Goal: Information Seeking & Learning: Learn about a topic

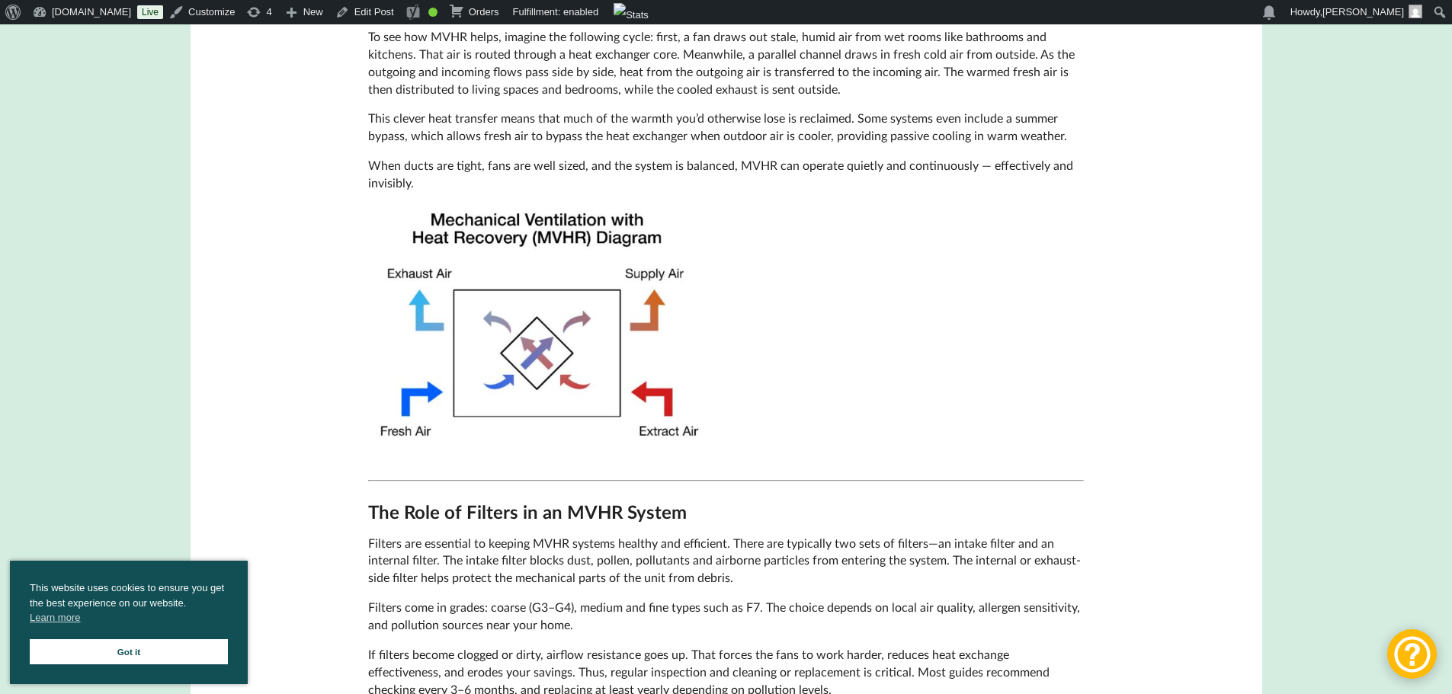
scroll to position [914, 0]
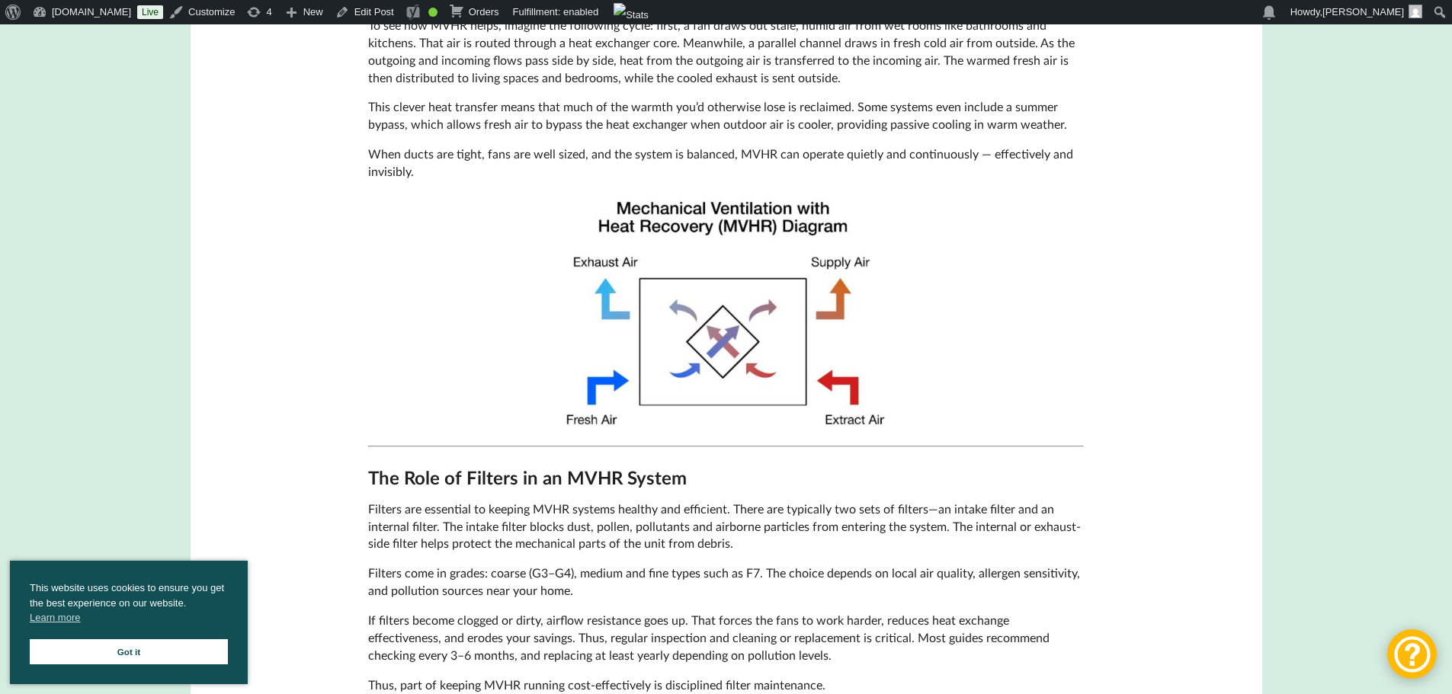
scroll to position [914, 0]
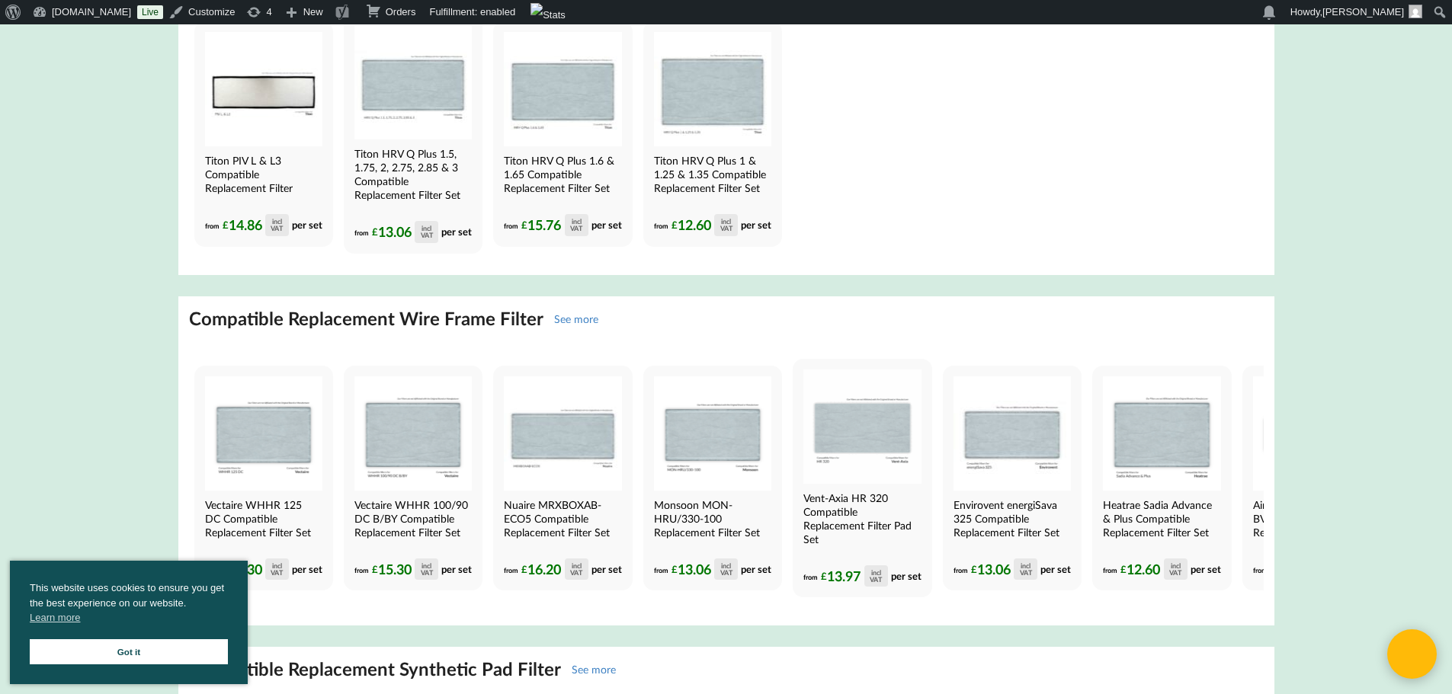
scroll to position [3048, 0]
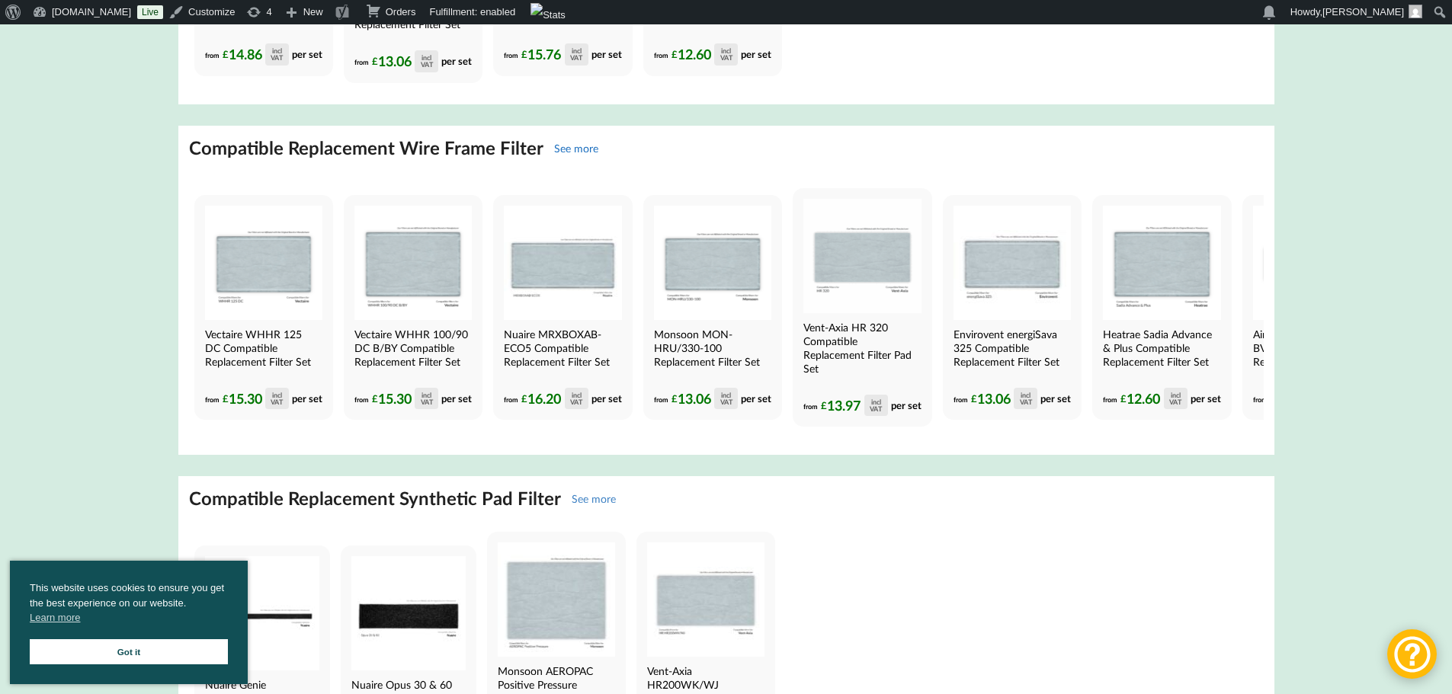
click at [570, 155] on link "See more" at bounding box center [576, 148] width 44 height 13
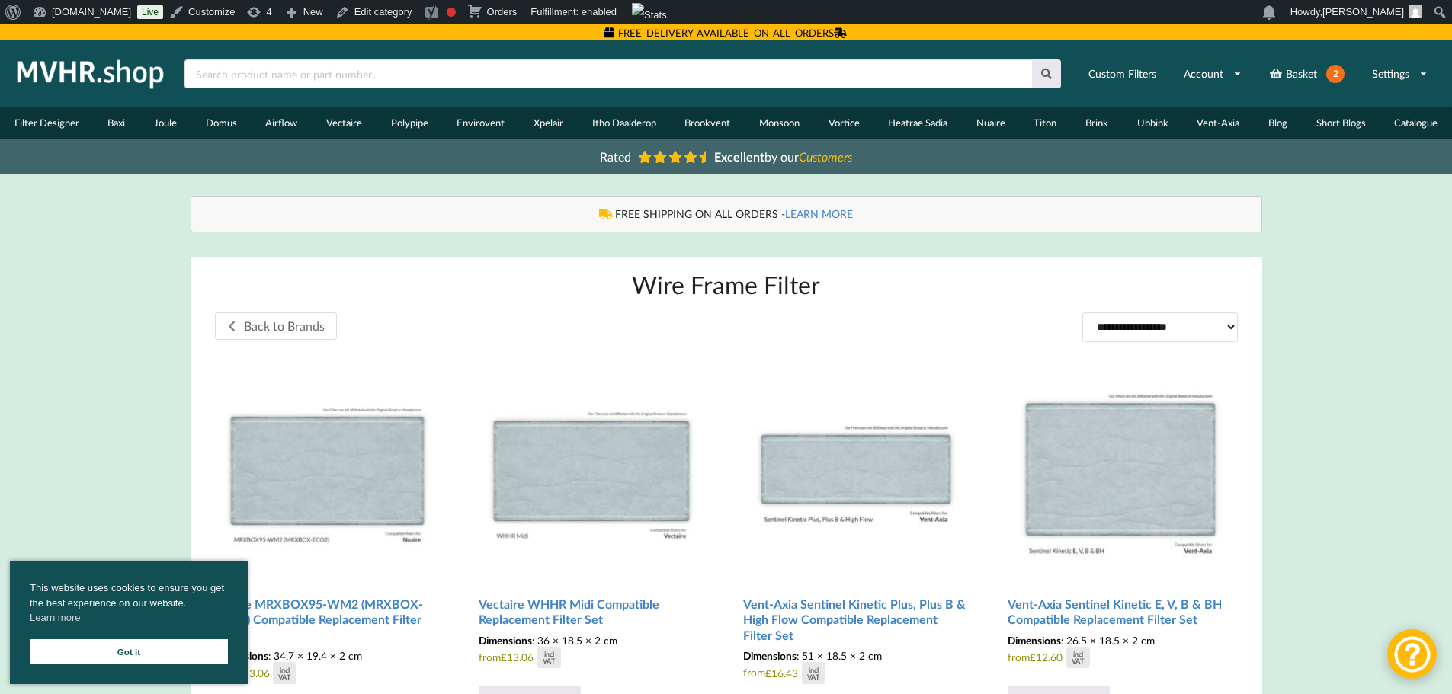
drag, startPoint x: 128, startPoint y: 273, endPoint x: 130, endPoint y: 245, distance: 28.2
click at [1289, 126] on link "Blog" at bounding box center [1277, 122] width 48 height 31
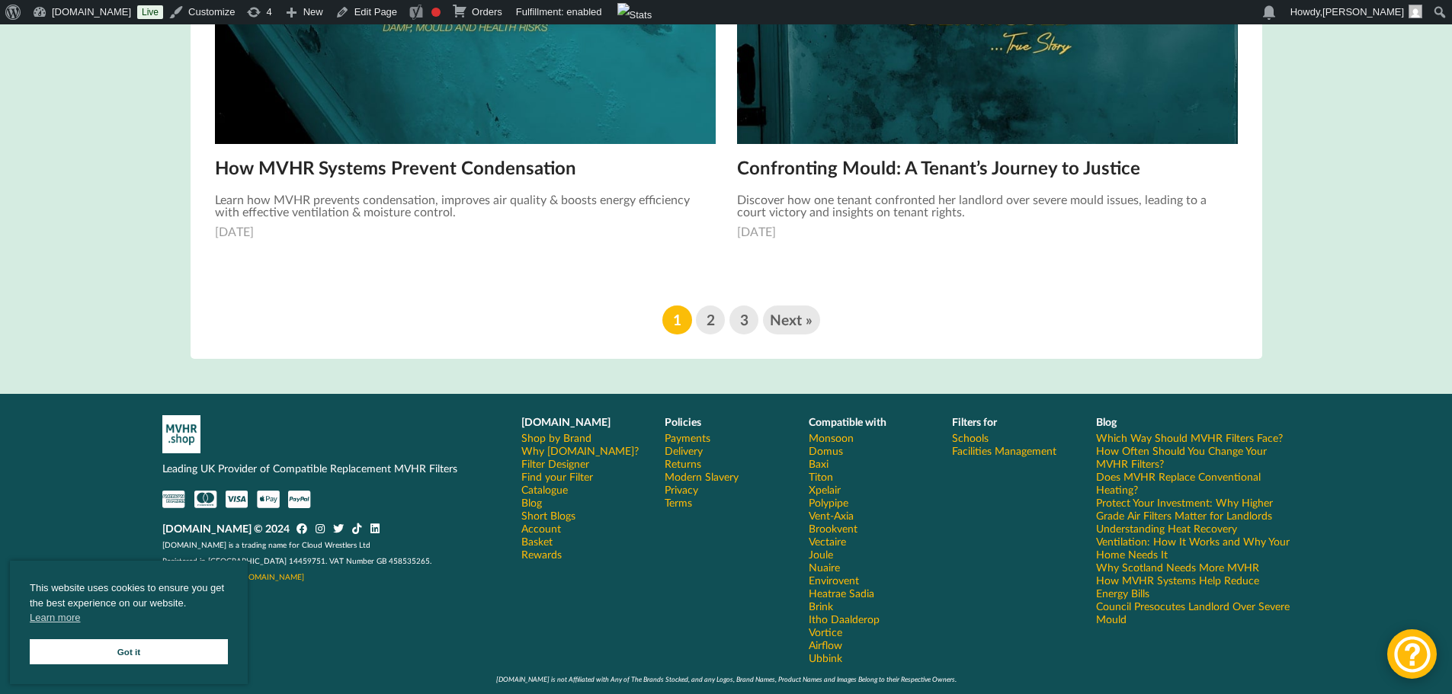
scroll to position [2473, 0]
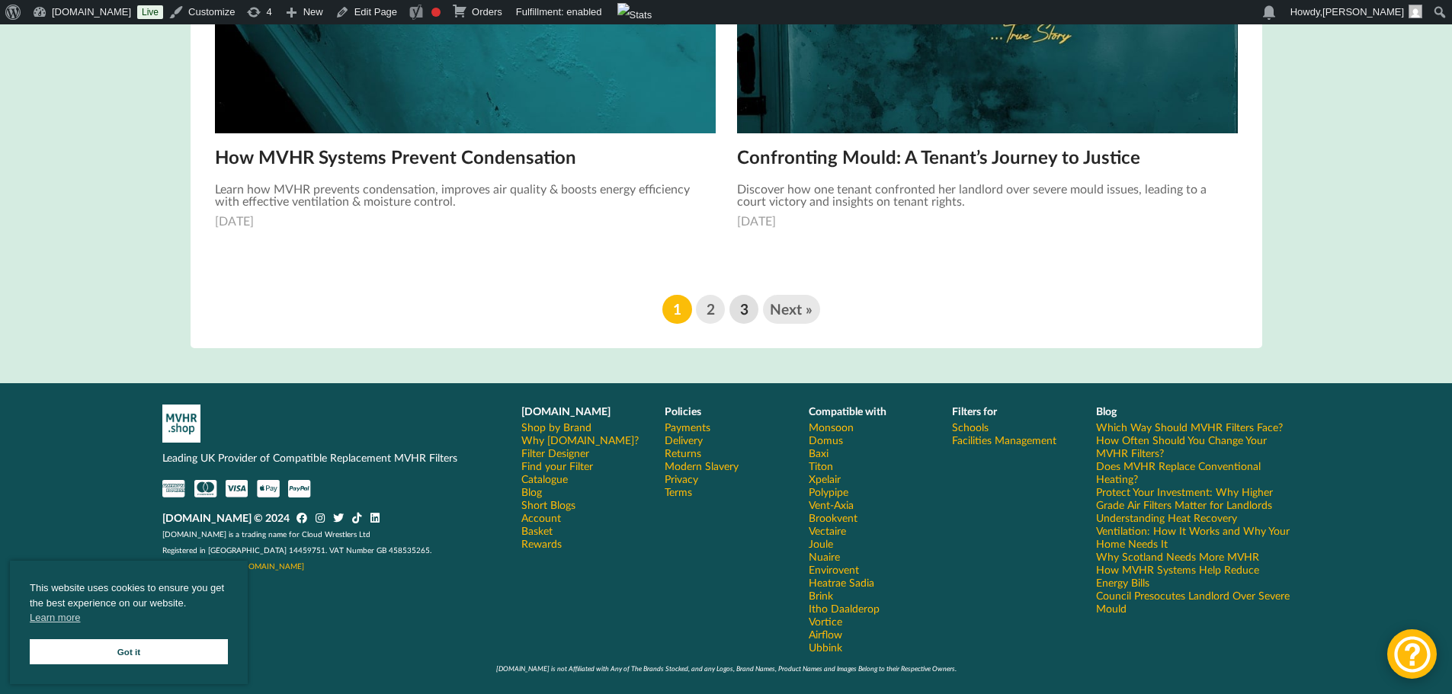
click at [752, 310] on link "3" at bounding box center [743, 309] width 29 height 29
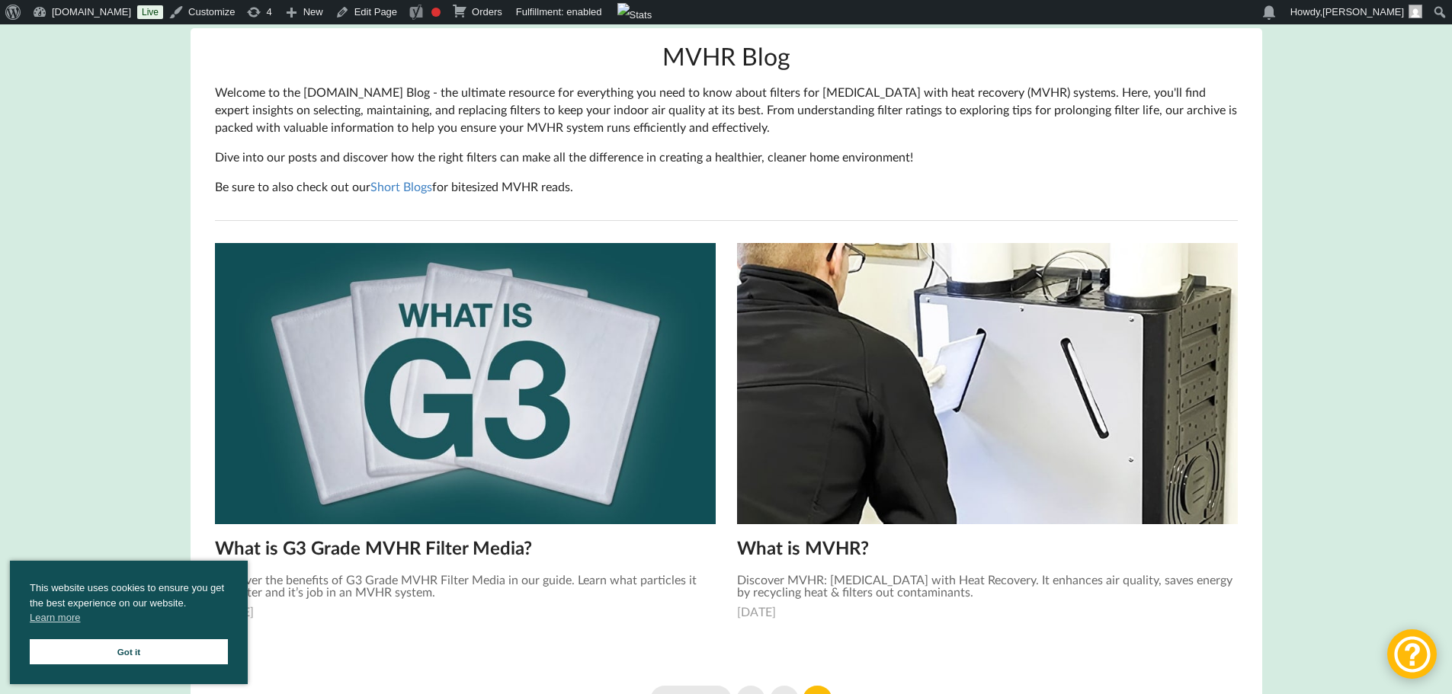
scroll to position [381, 0]
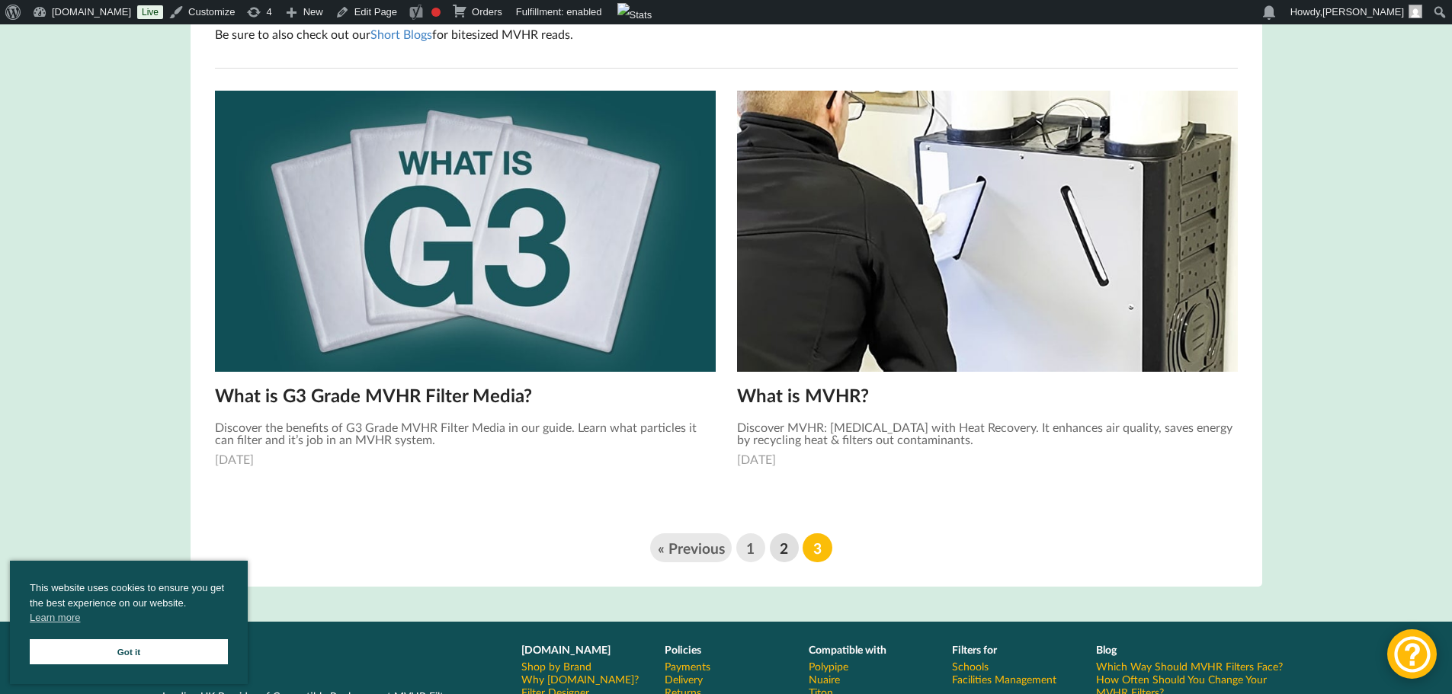
click at [786, 553] on link "2" at bounding box center [784, 547] width 29 height 29
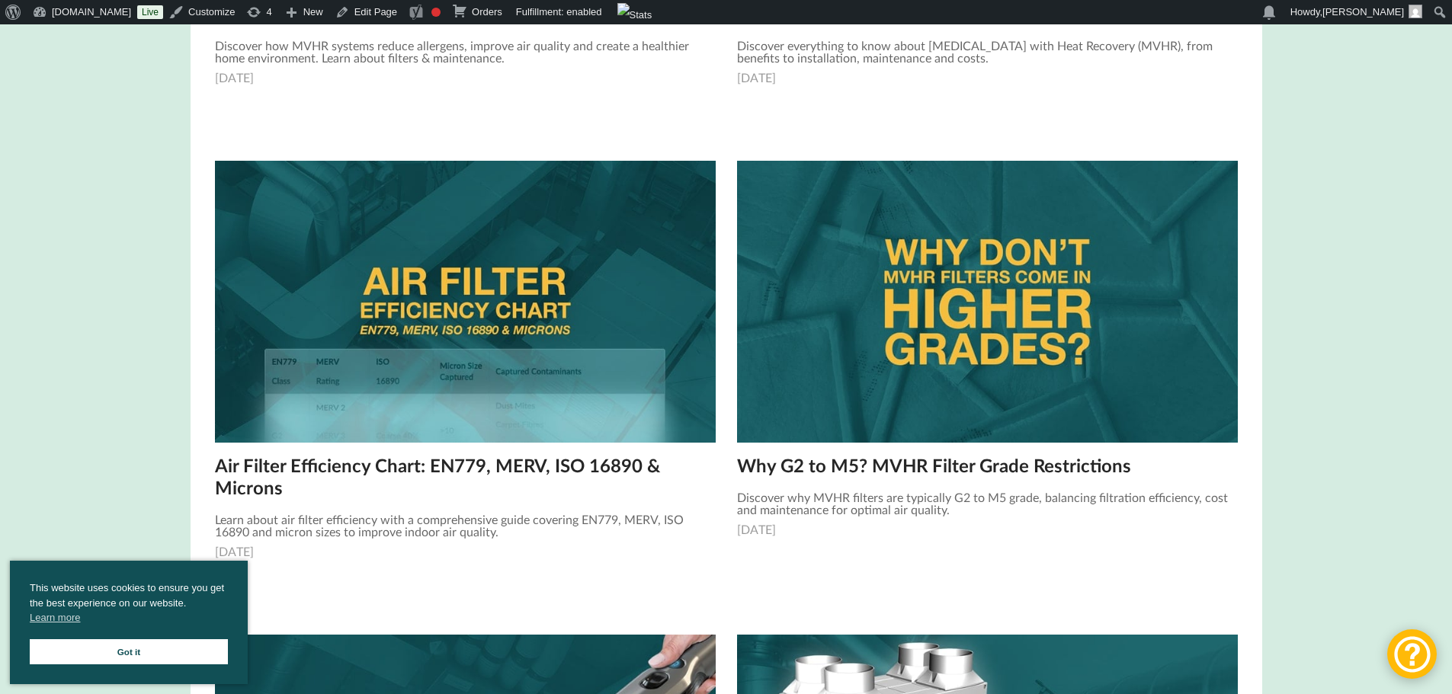
scroll to position [762, 0]
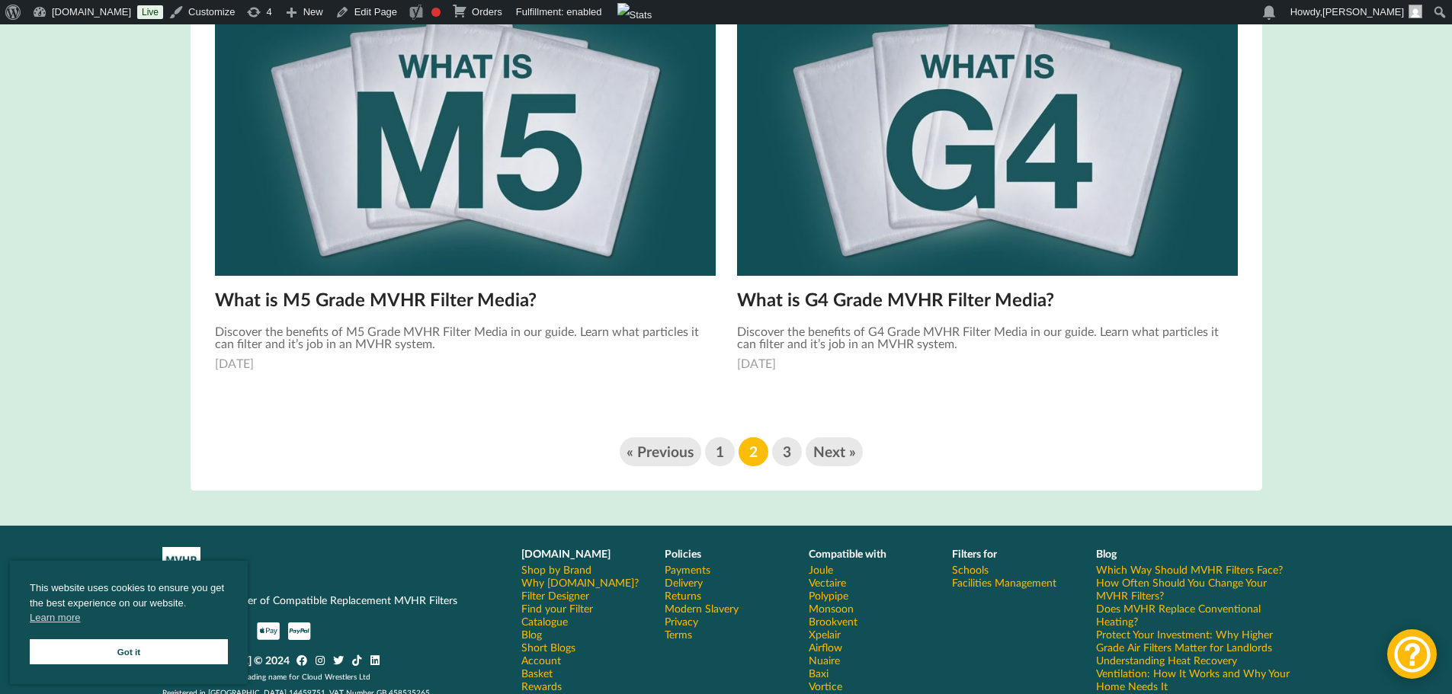
scroll to position [2438, 0]
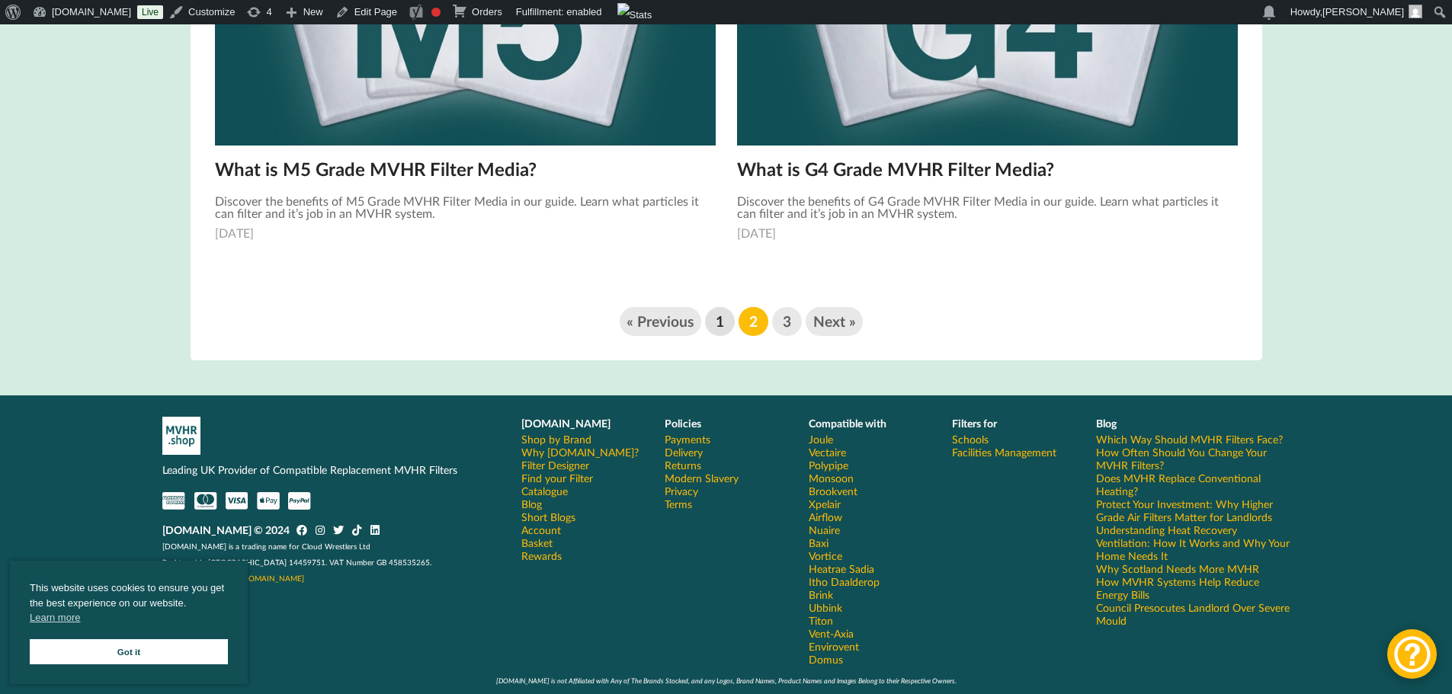
click at [716, 331] on link "1" at bounding box center [719, 321] width 29 height 29
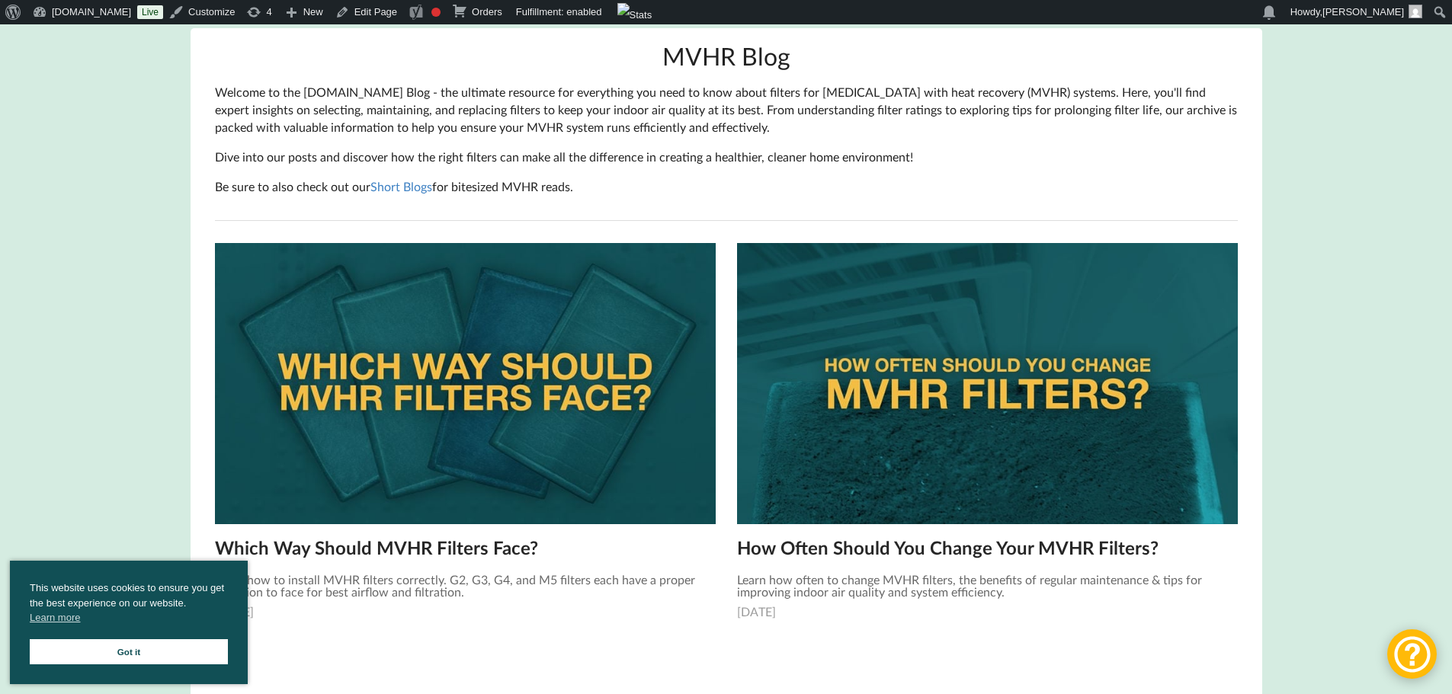
scroll to position [305, 0]
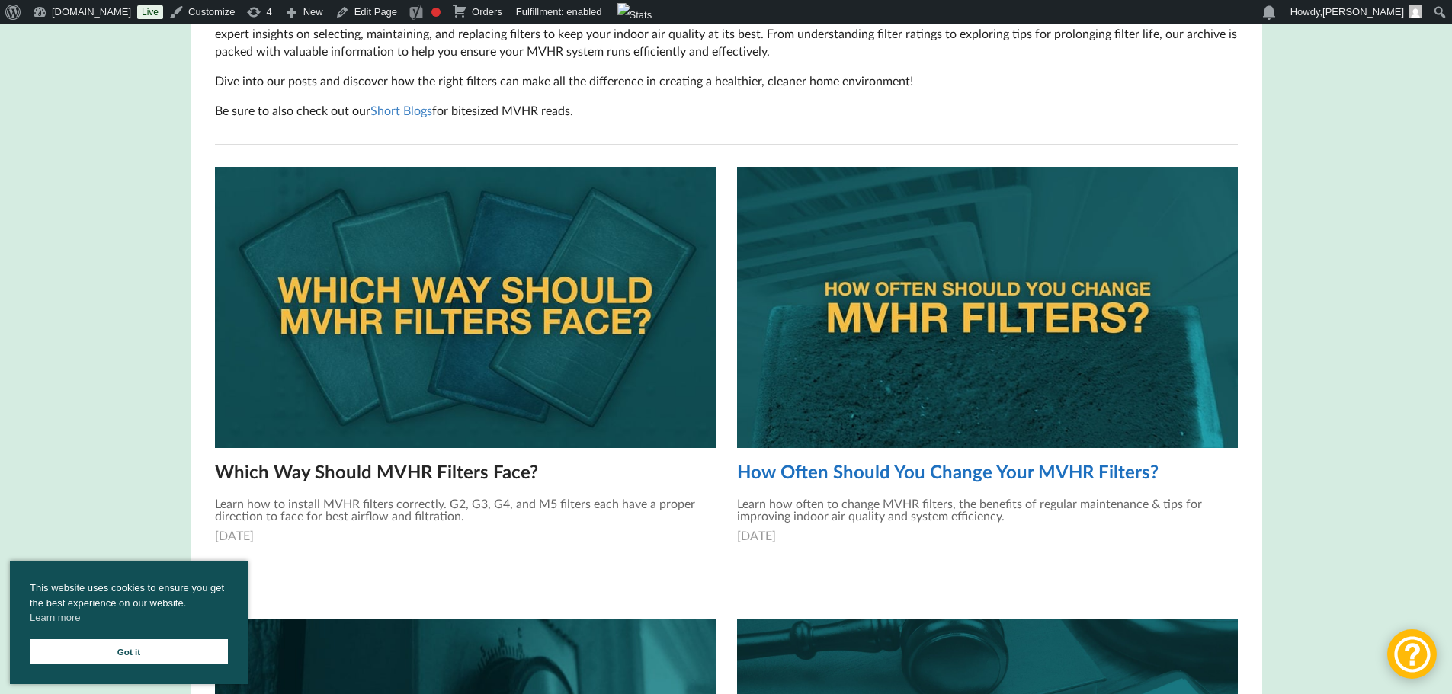
drag, startPoint x: 854, startPoint y: 459, endPoint x: 871, endPoint y: 472, distance: 21.7
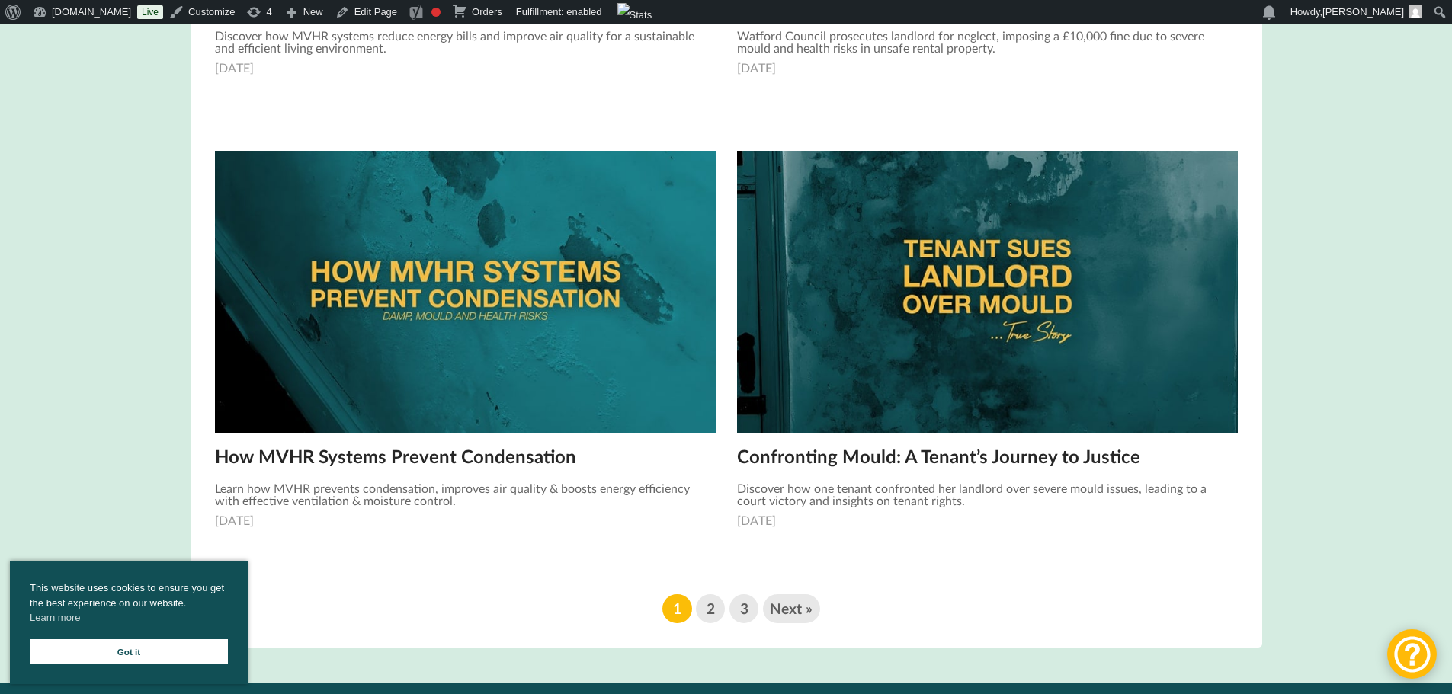
scroll to position [2210, 0]
